Goal: Task Accomplishment & Management: Complete application form

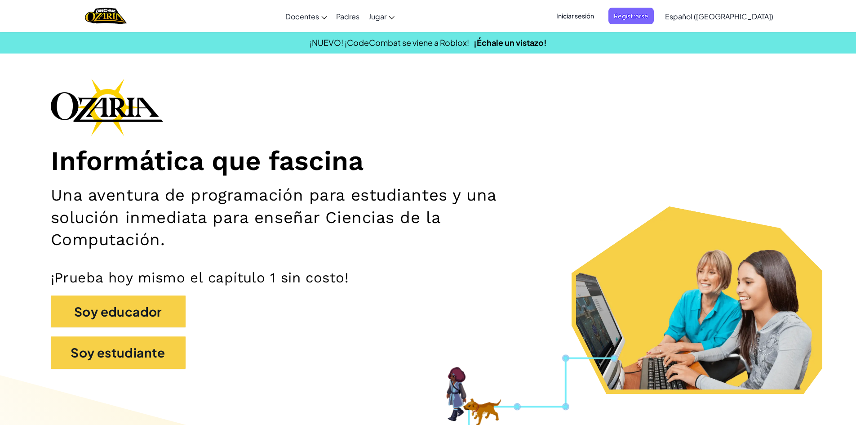
drag, startPoint x: 603, startPoint y: 62, endPoint x: 601, endPoint y: 56, distance: 6.7
click at [573, 17] on span "Iniciar sesión" at bounding box center [575, 16] width 49 height 17
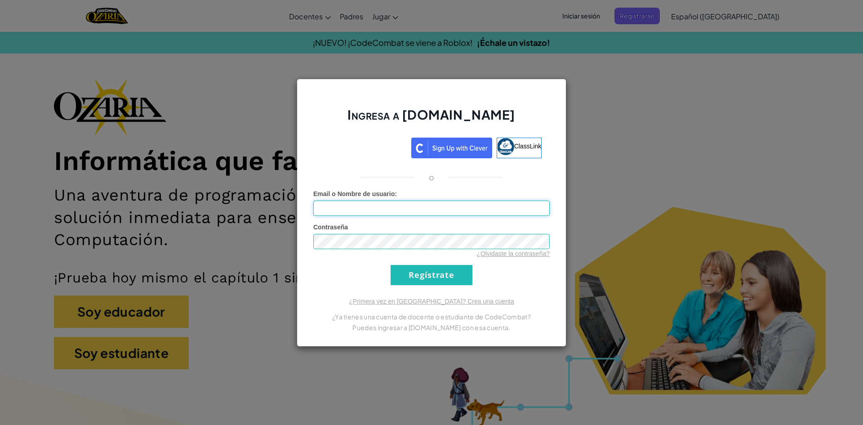
click at [420, 211] on input "Email o Nombre de usuario :" at bounding box center [431, 207] width 236 height 15
type input "[EMAIL_ADDRESS][DOMAIN_NAME]"
click at [431, 268] on input "Regístrate" at bounding box center [432, 275] width 82 height 20
